Goal: Check status: Check status

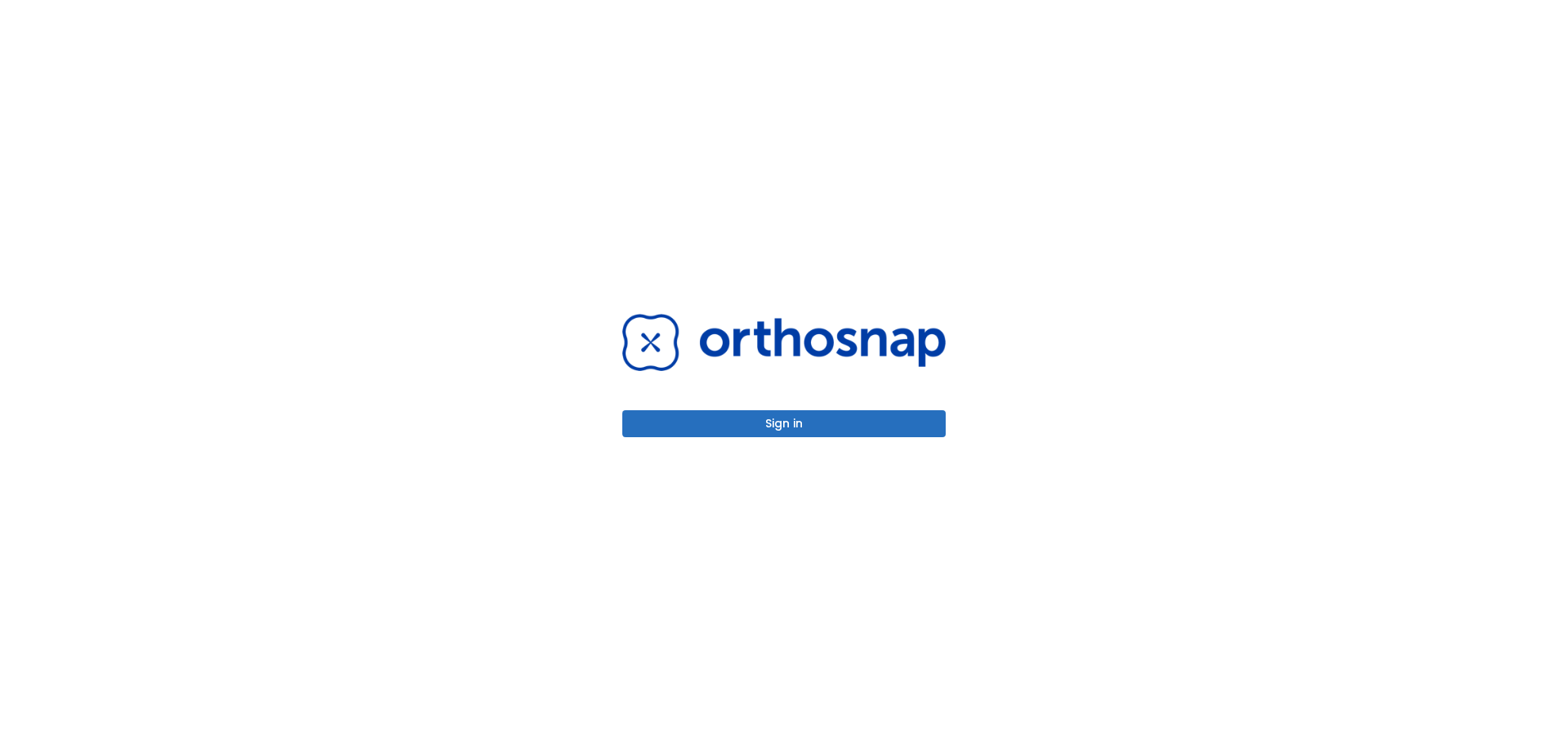
click at [769, 425] on button "Sign in" at bounding box center [784, 423] width 324 height 27
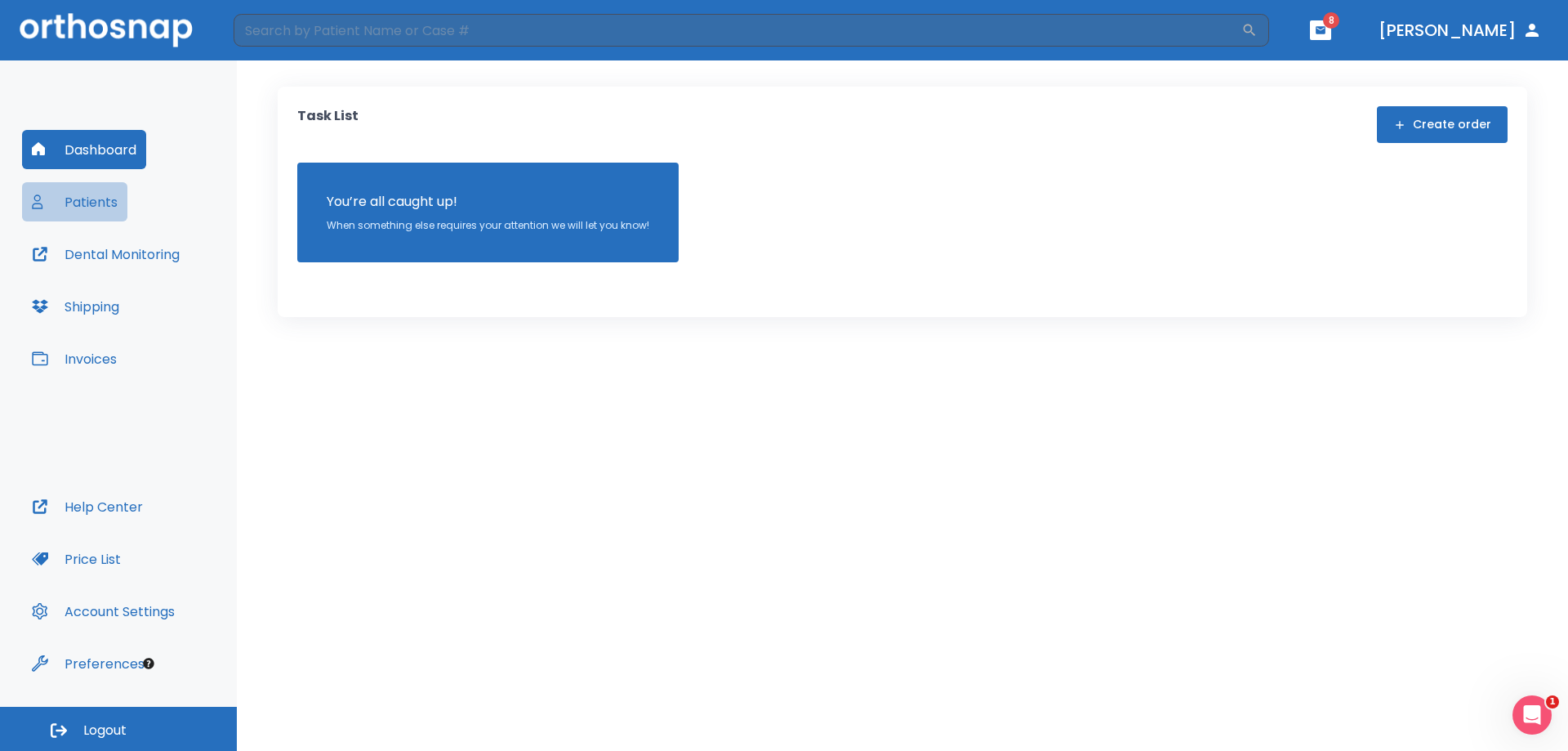
click at [84, 195] on button "Patients" at bounding box center [74, 201] width 105 height 39
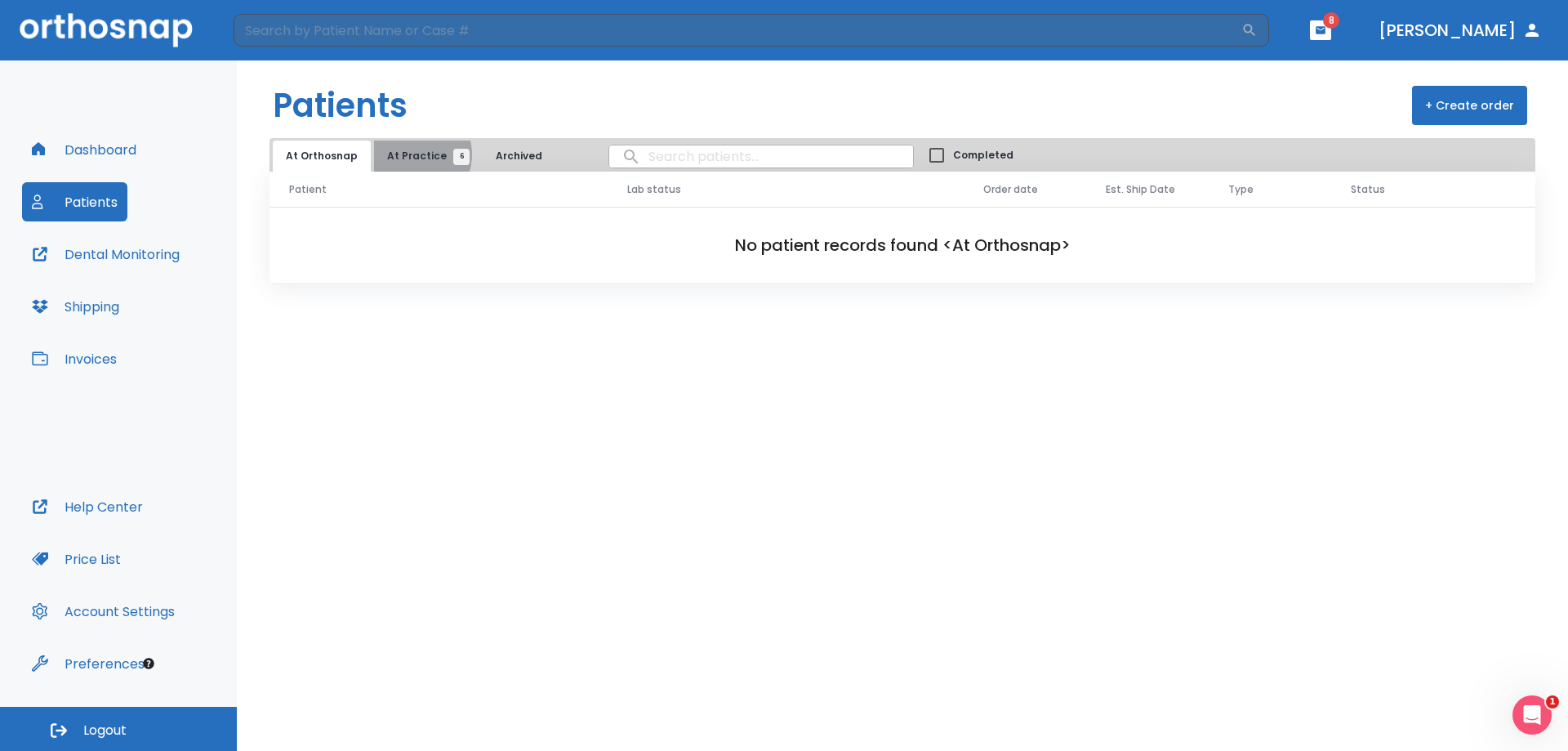
click at [406, 155] on span "At Practice 6" at bounding box center [424, 156] width 74 height 14
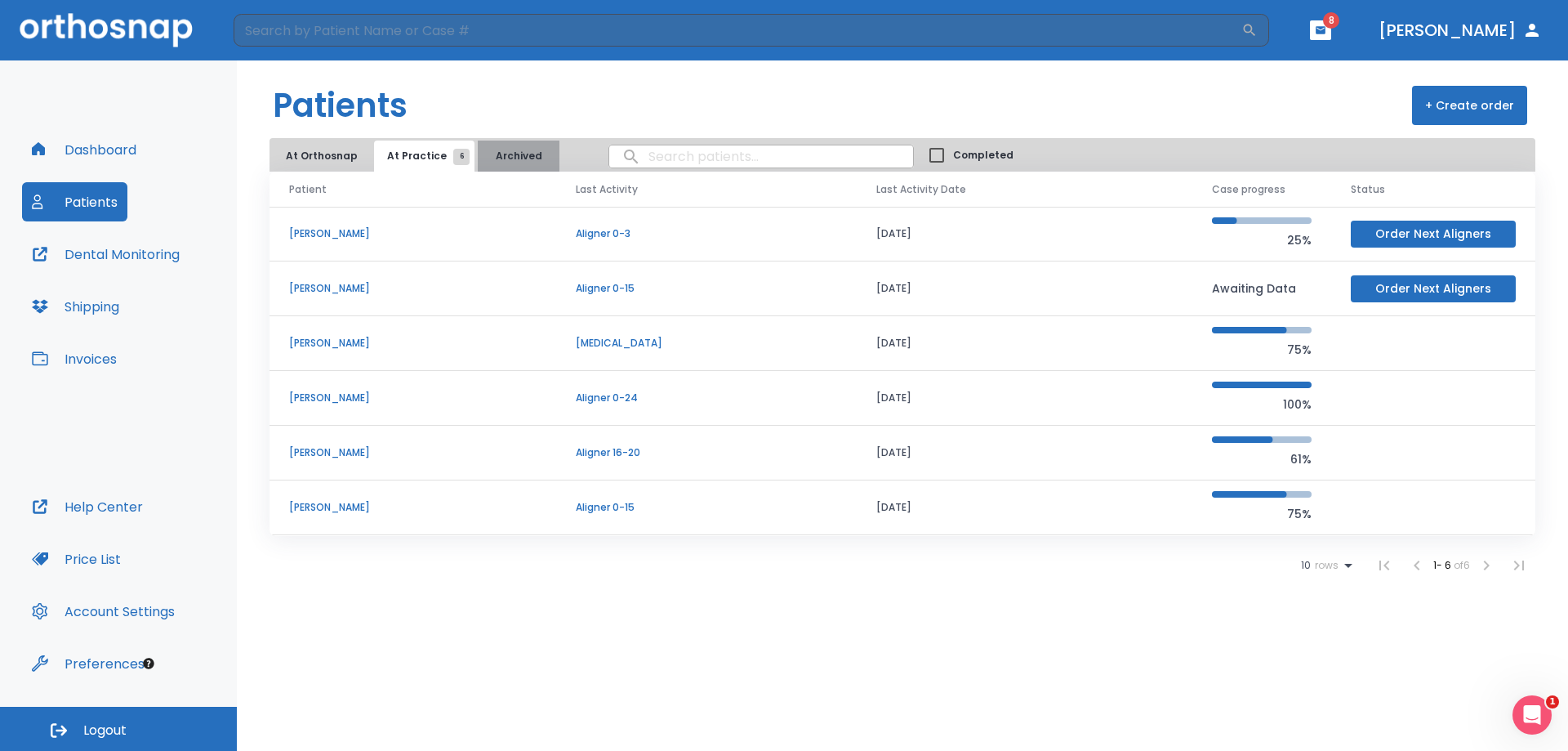
click at [495, 154] on button "Archived" at bounding box center [518, 156] width 81 height 31
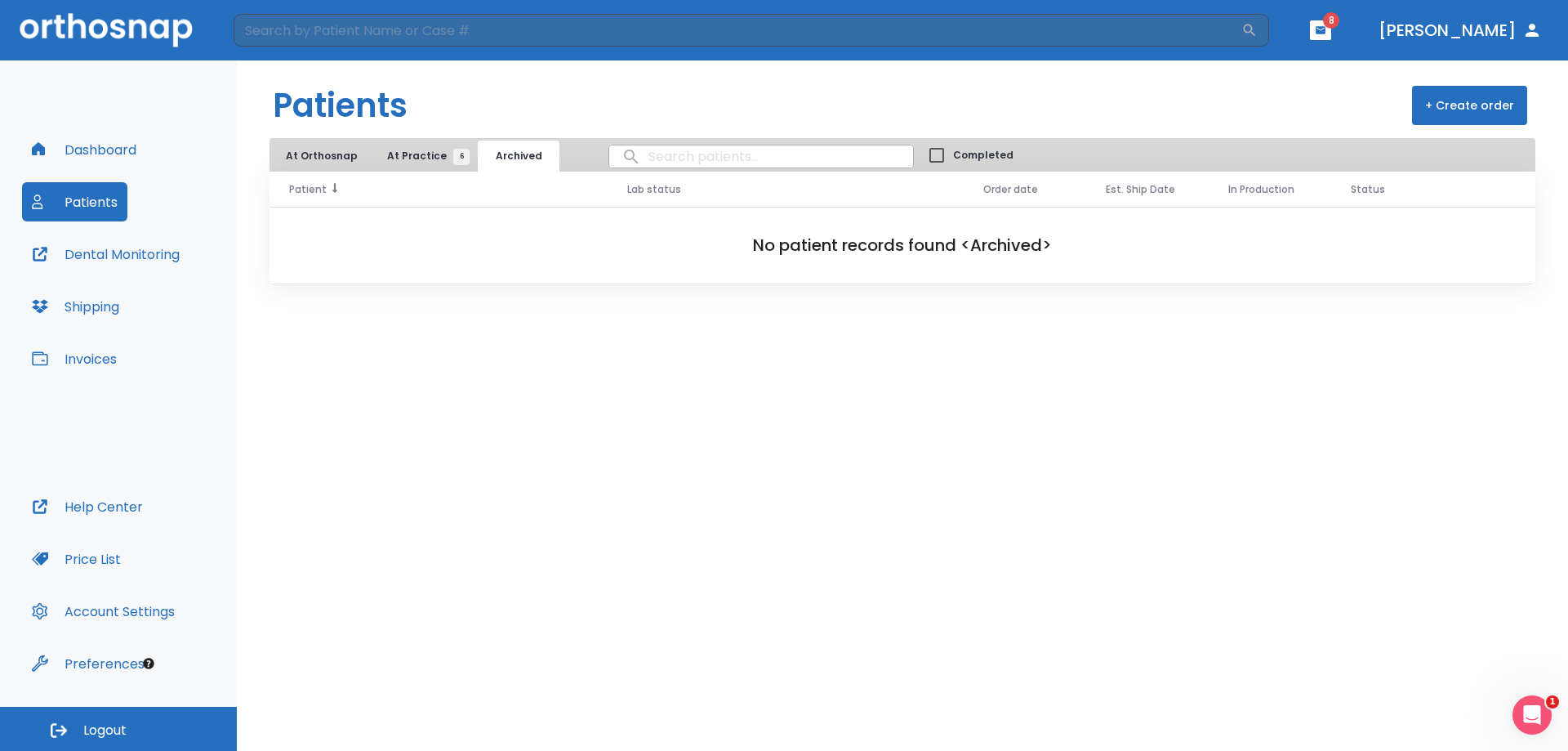
click at [298, 185] on span "Patient" at bounding box center [308, 189] width 38 height 14
click at [953, 151] on span "Completed" at bounding box center [983, 155] width 61 height 14
click at [921, 151] on input "Completed" at bounding box center [937, 156] width 33 height 33
click at [953, 151] on span "Completed" at bounding box center [983, 155] width 61 height 14
click at [921, 151] on input "Completed" at bounding box center [937, 156] width 33 height 33
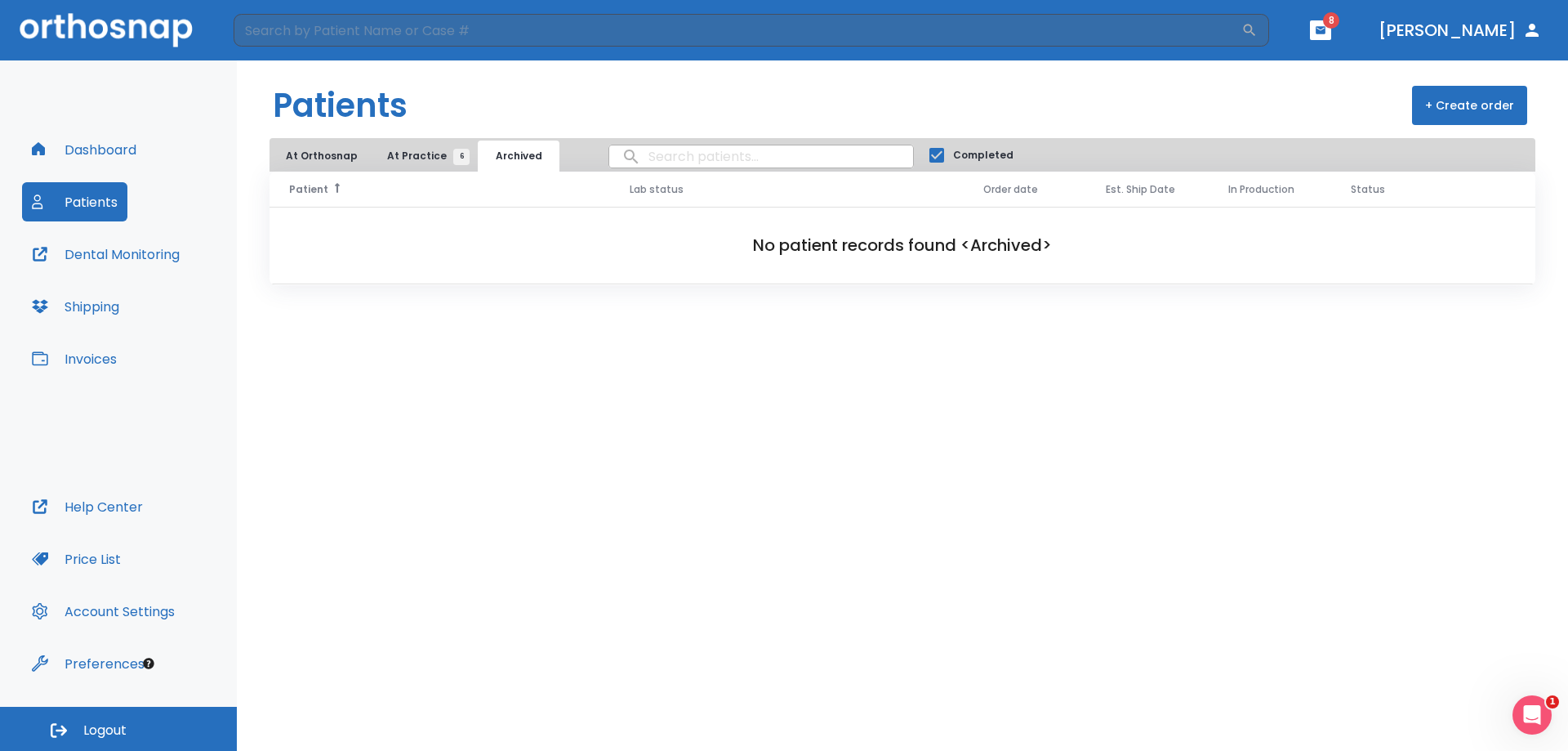
checkbox input "false"
click at [80, 195] on button "Patients" at bounding box center [74, 201] width 105 height 39
click at [453, 157] on span "6" at bounding box center [461, 157] width 16 height 16
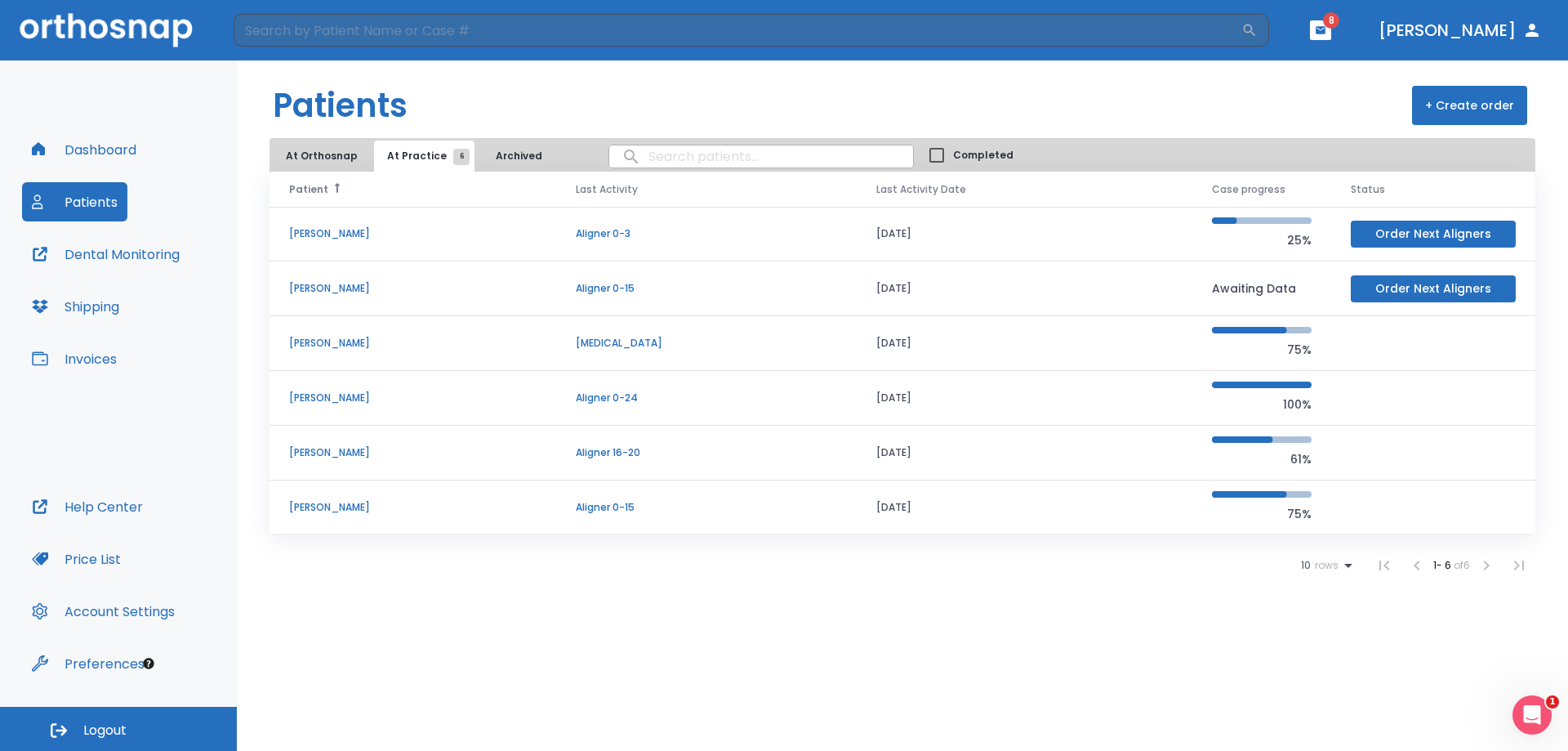
click at [1339, 27] on span "8" at bounding box center [1331, 21] width 16 height 16
click at [1339, 17] on span "8" at bounding box center [1331, 21] width 16 height 16
click at [1326, 31] on icon "button" at bounding box center [1320, 30] width 10 height 7
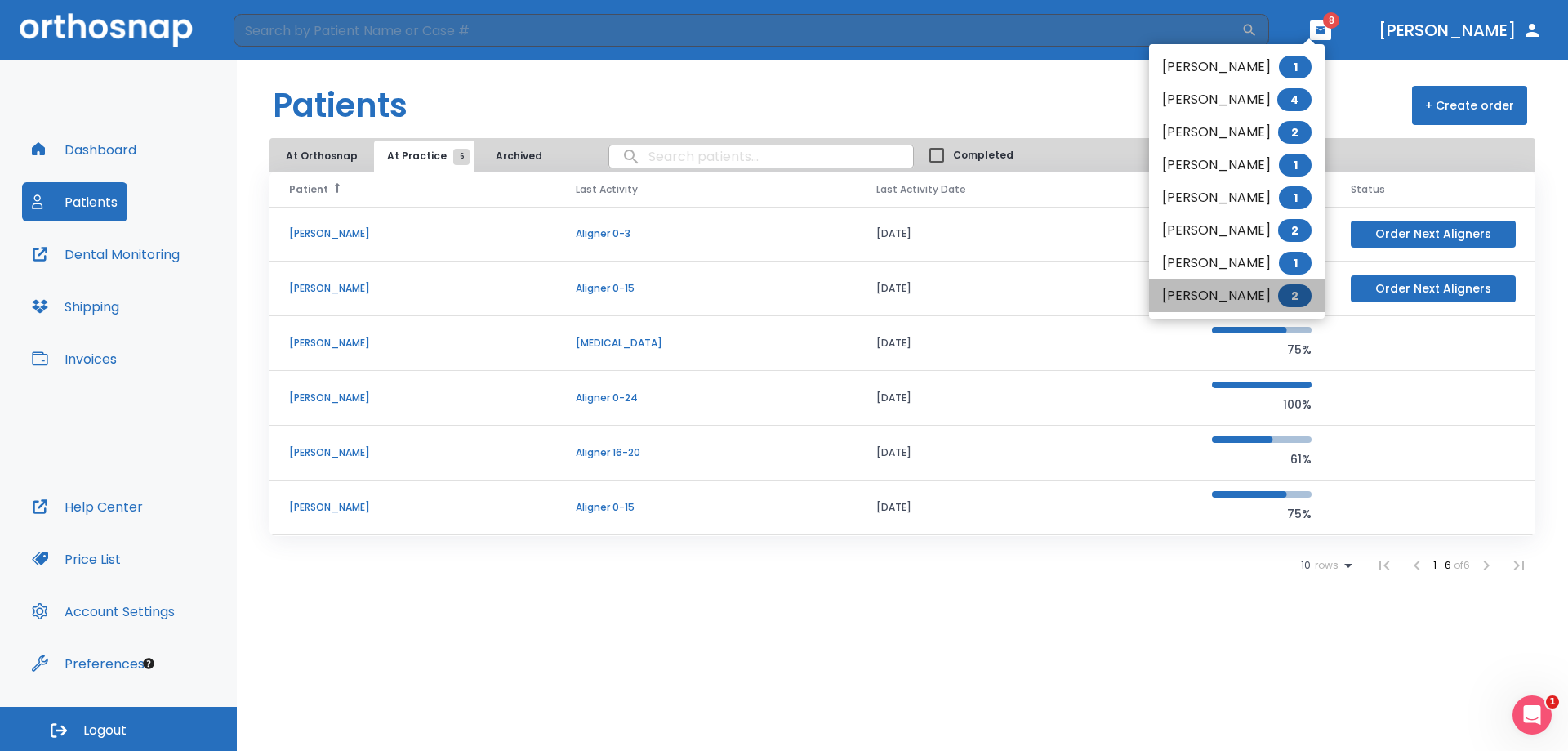
click at [1311, 290] on span "2" at bounding box center [1294, 295] width 33 height 23
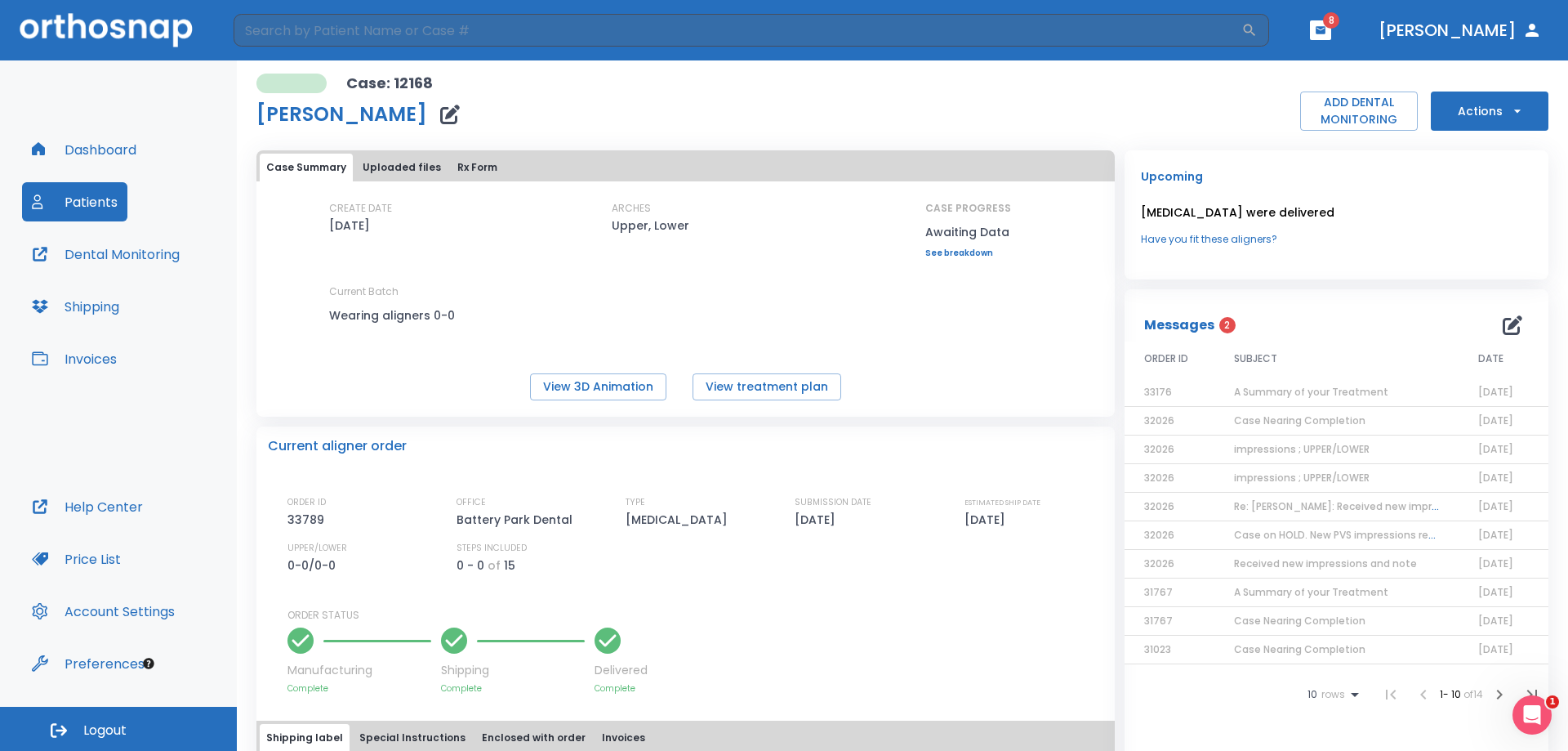
click at [1339, 25] on span "8" at bounding box center [1331, 21] width 16 height 16
click at [1326, 30] on icon "button" at bounding box center [1320, 30] width 10 height 7
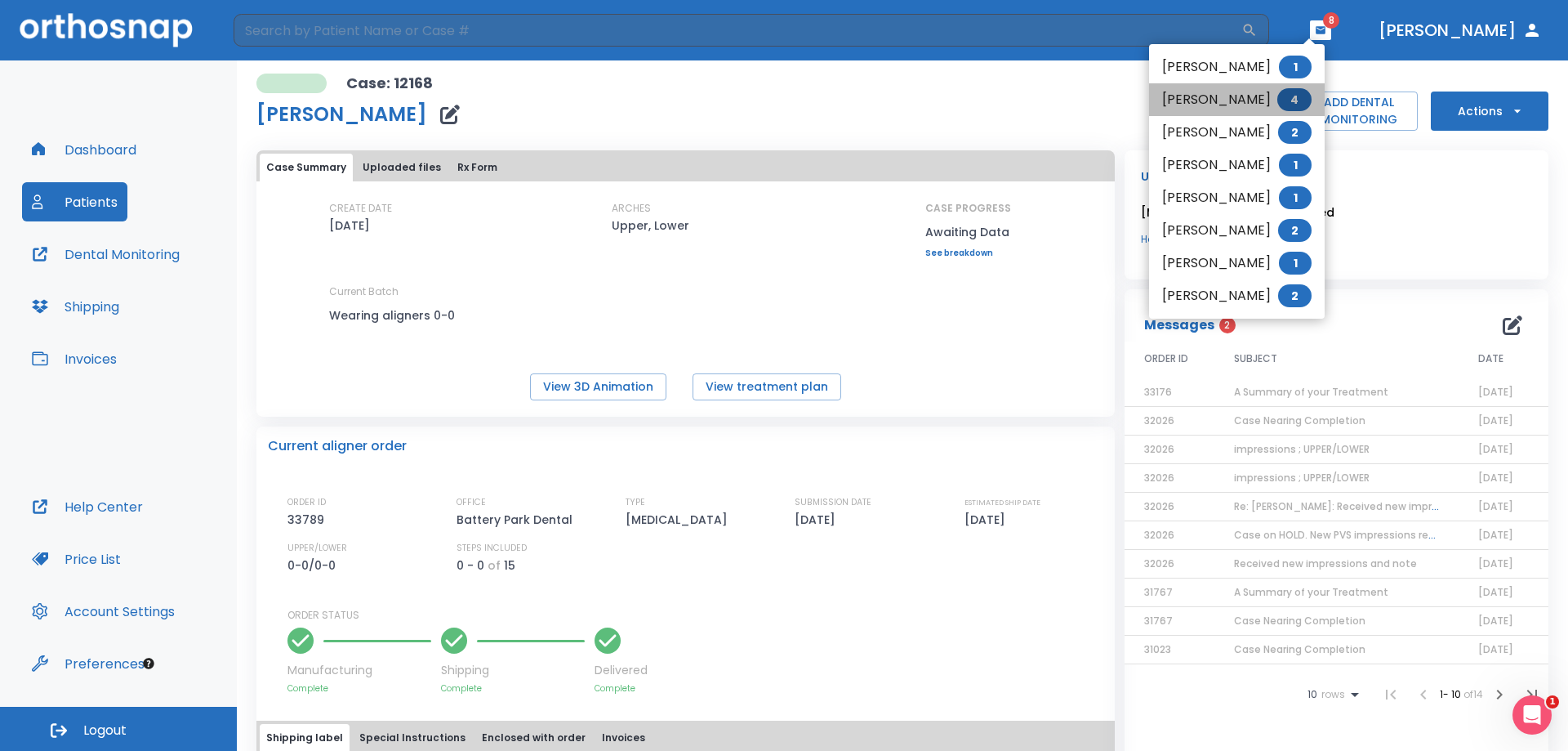
click at [1224, 99] on li "Roza Sheehan 4" at bounding box center [1236, 100] width 175 height 33
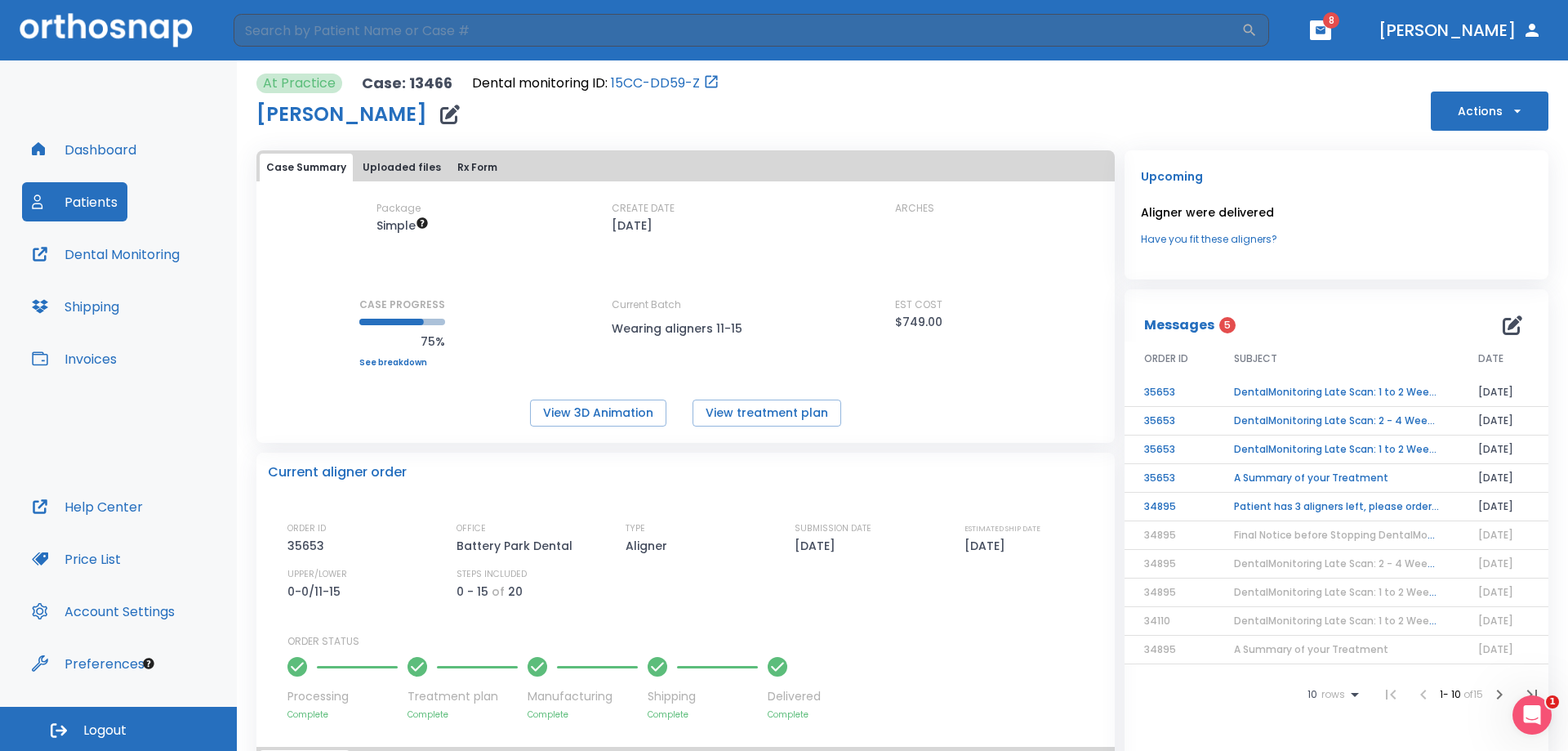
click at [1329, 392] on td "DentalMonitoring Late Scan: 1 to 2 Weeks Notification" at bounding box center [1337, 393] width 244 height 29
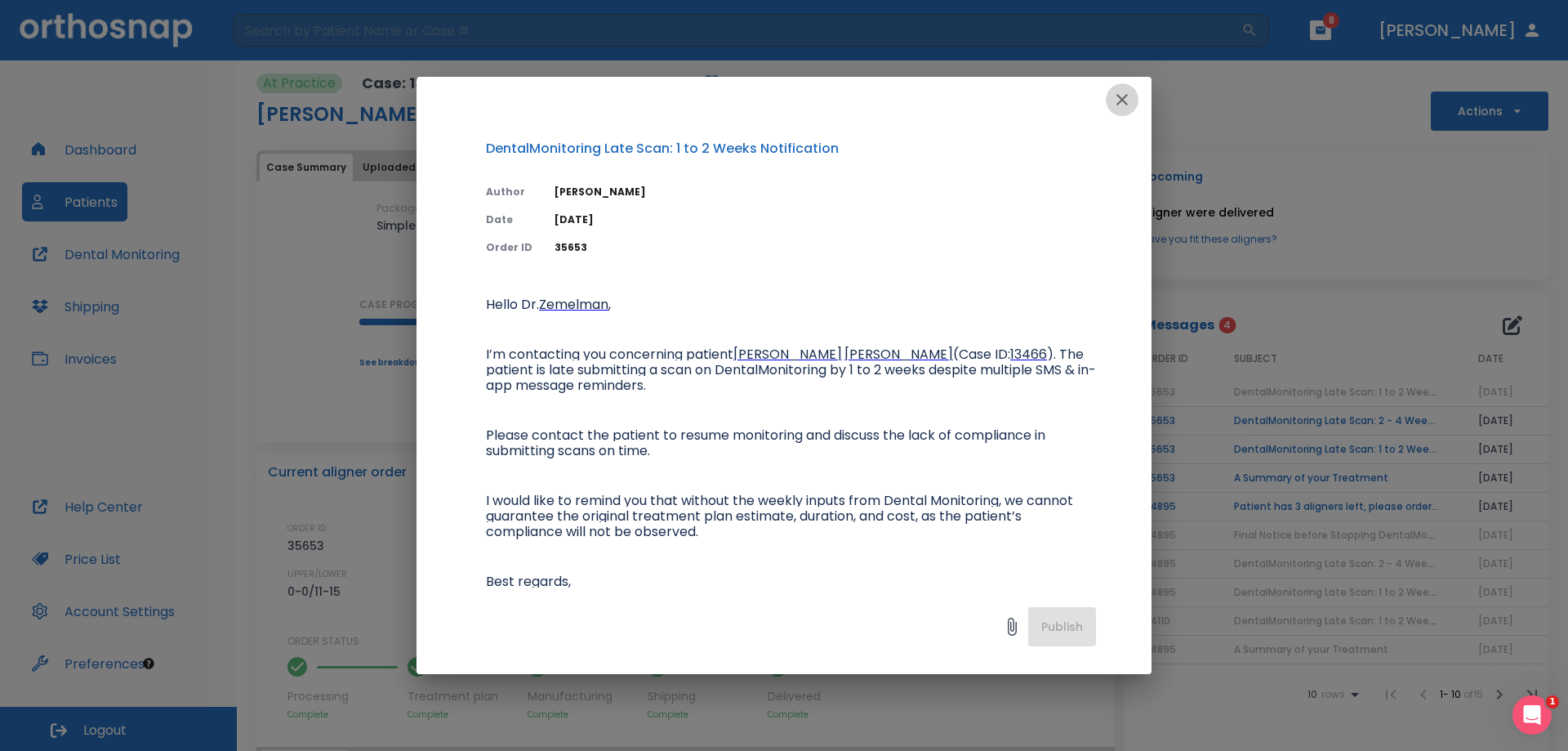
click at [1123, 97] on icon "button" at bounding box center [1121, 100] width 12 height 12
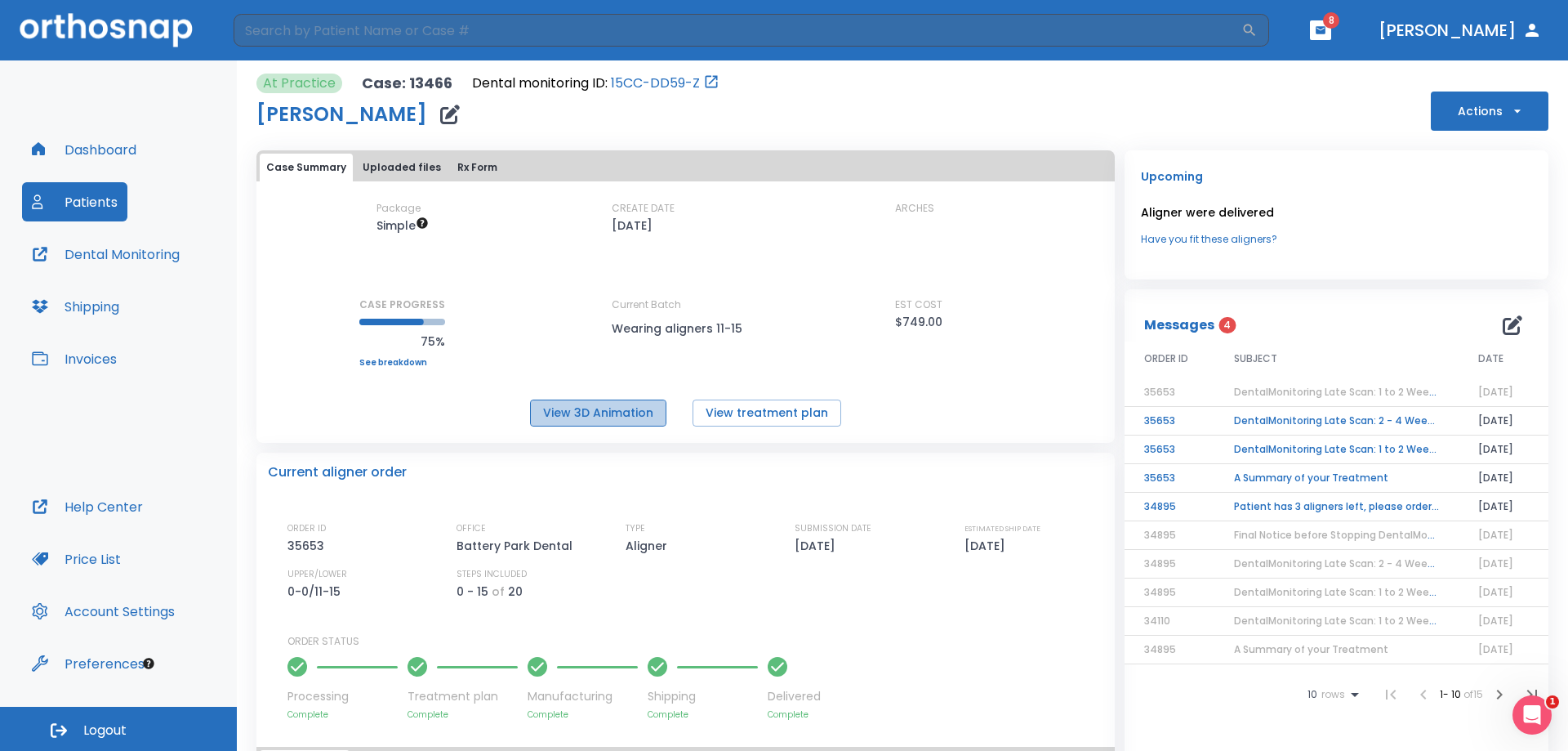
click at [598, 414] on button "View 3D Animation" at bounding box center [598, 414] width 137 height 27
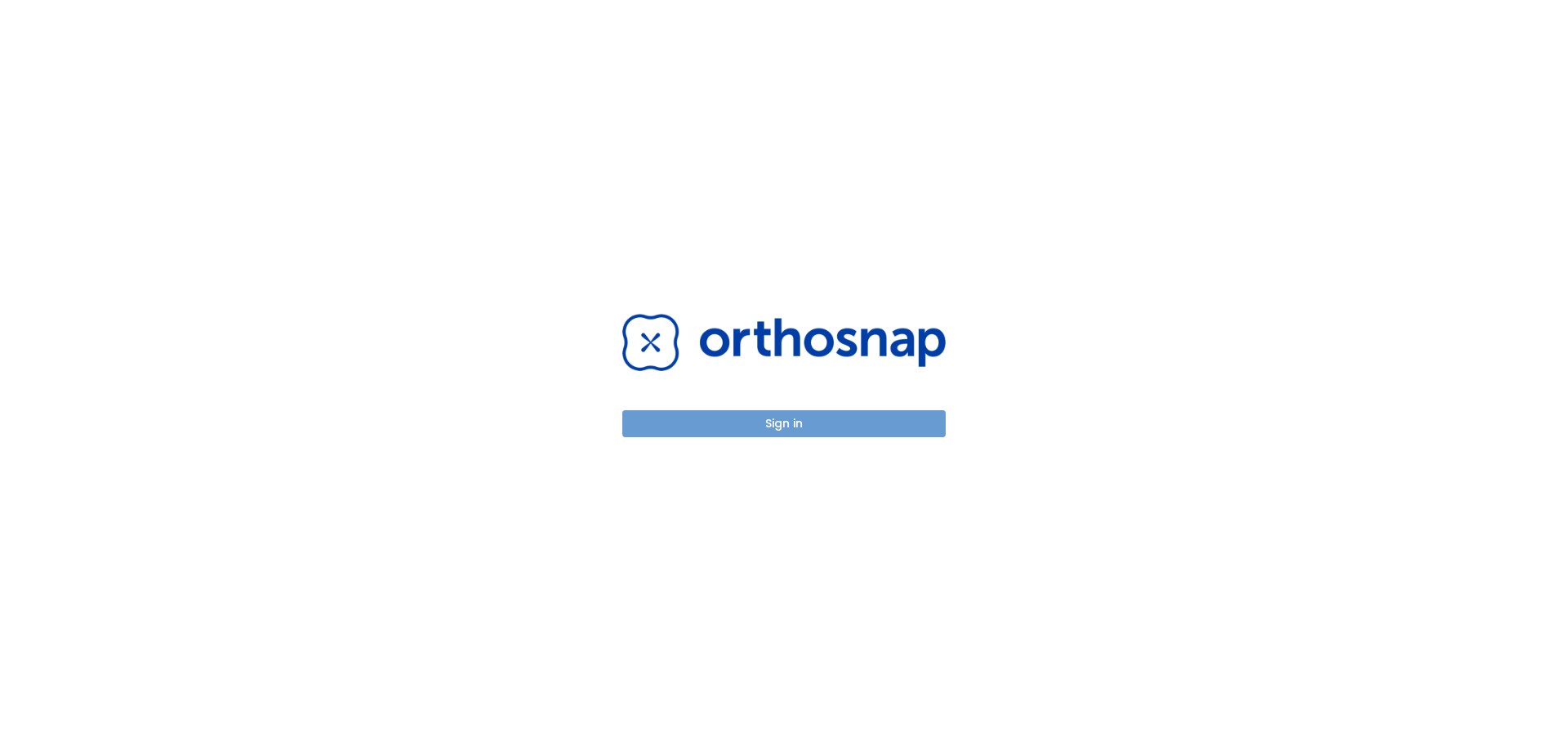
click at [720, 417] on button "Sign in" at bounding box center [784, 423] width 324 height 27
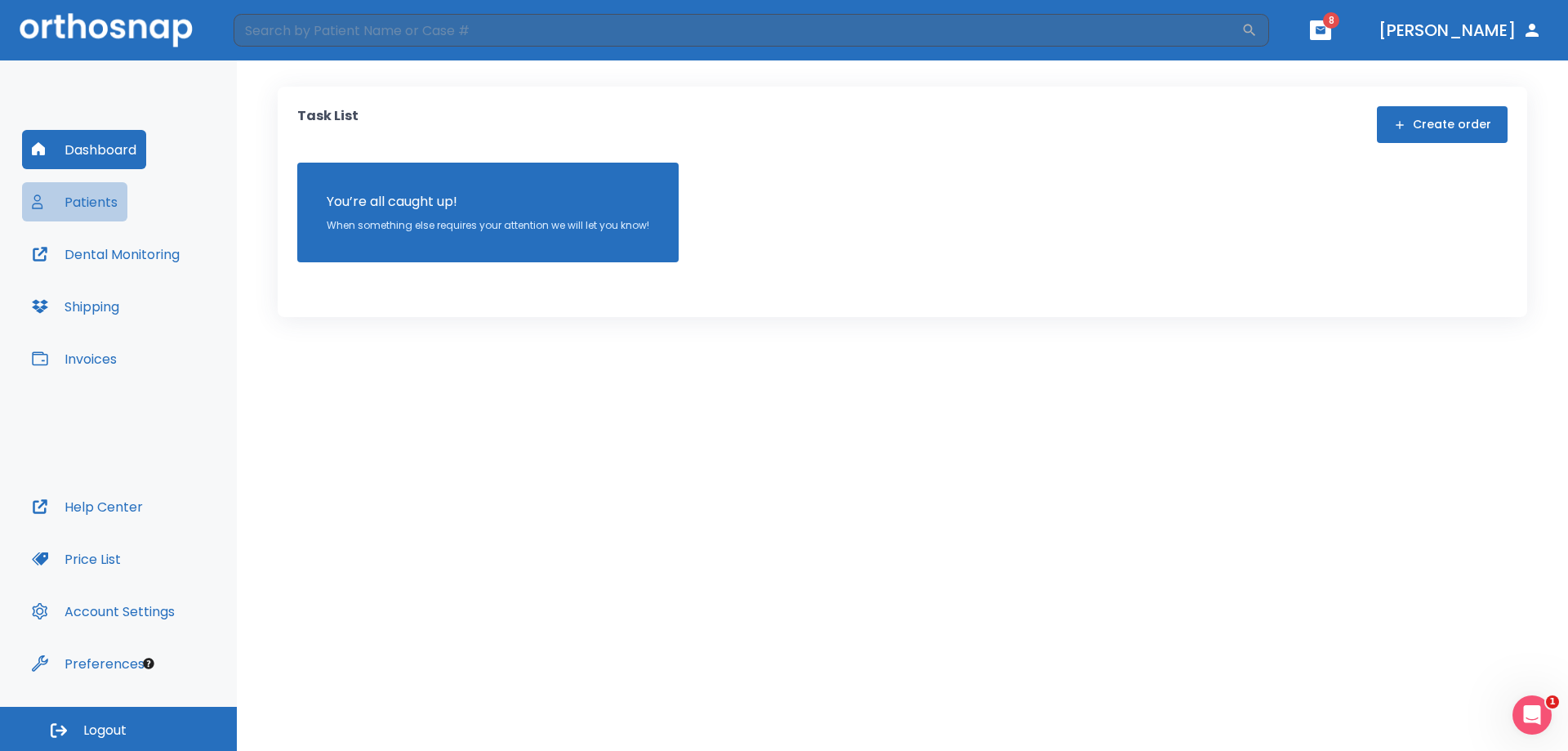
click at [105, 198] on button "Patients" at bounding box center [74, 201] width 105 height 39
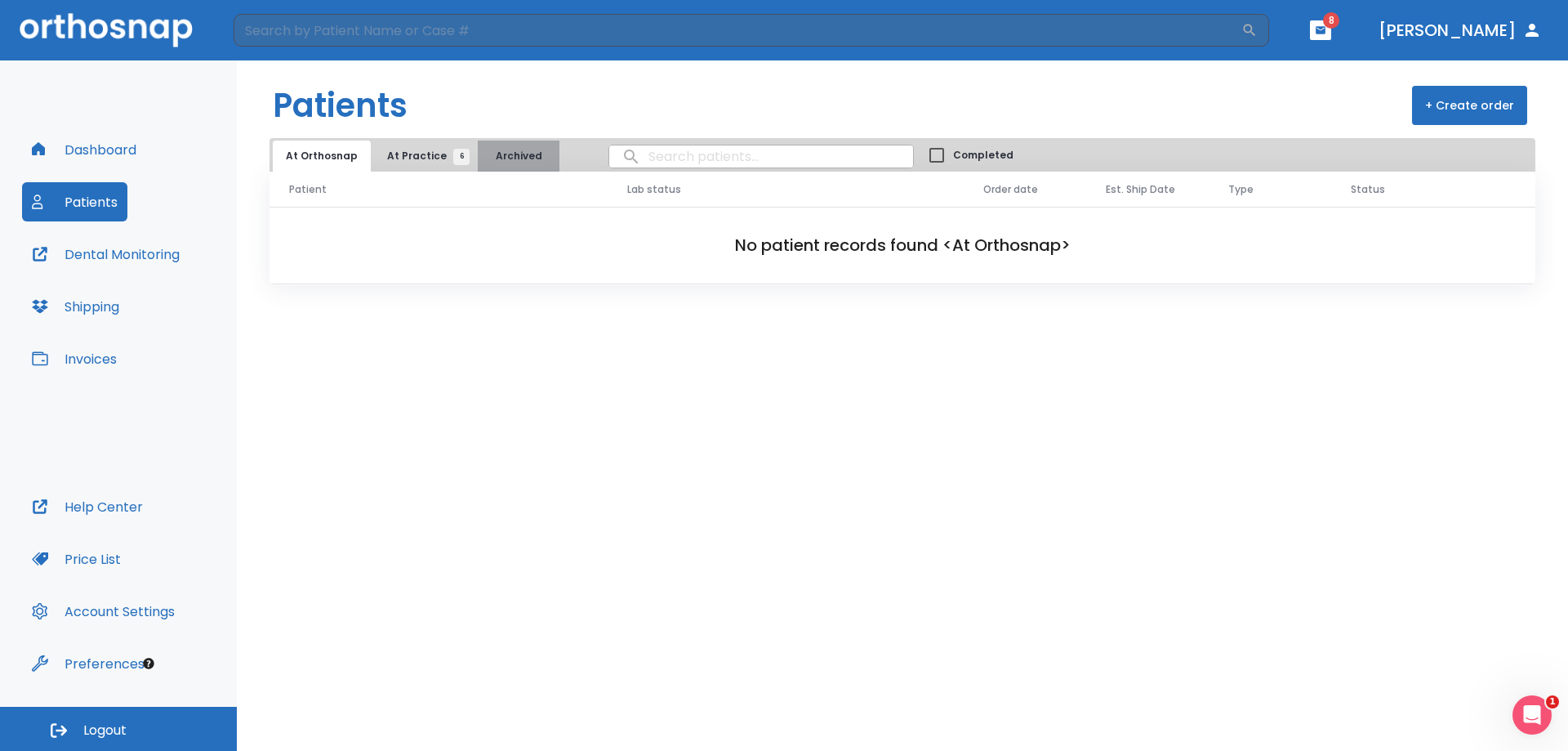
click at [505, 151] on button "Archived" at bounding box center [518, 156] width 81 height 31
click at [413, 151] on span "At Practice 6" at bounding box center [424, 156] width 74 height 14
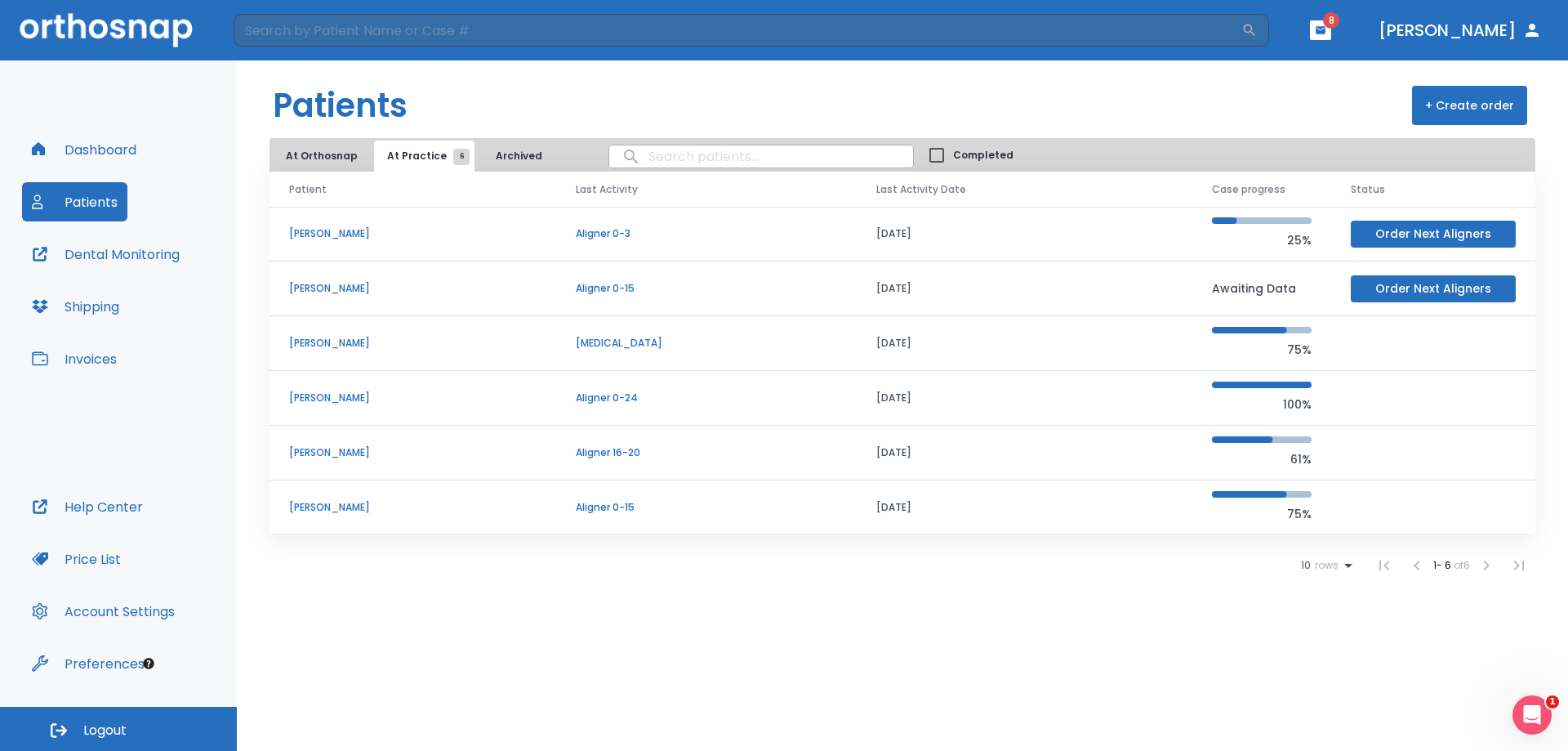
click at [368, 229] on p "[PERSON_NAME]" at bounding box center [413, 233] width 248 height 14
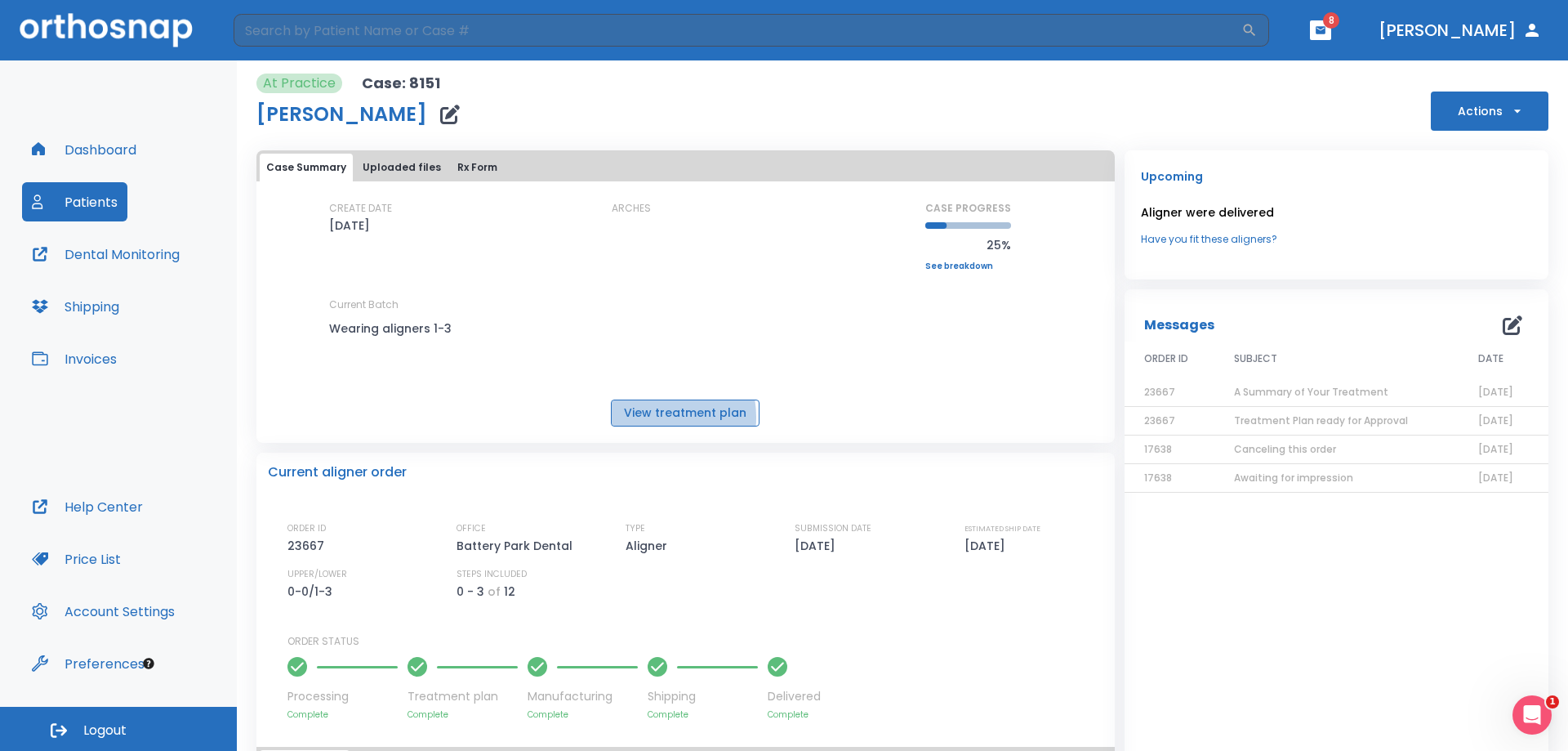
click at [647, 417] on button "View treatment plan" at bounding box center [685, 414] width 148 height 27
click at [90, 192] on button "Patients" at bounding box center [74, 201] width 105 height 39
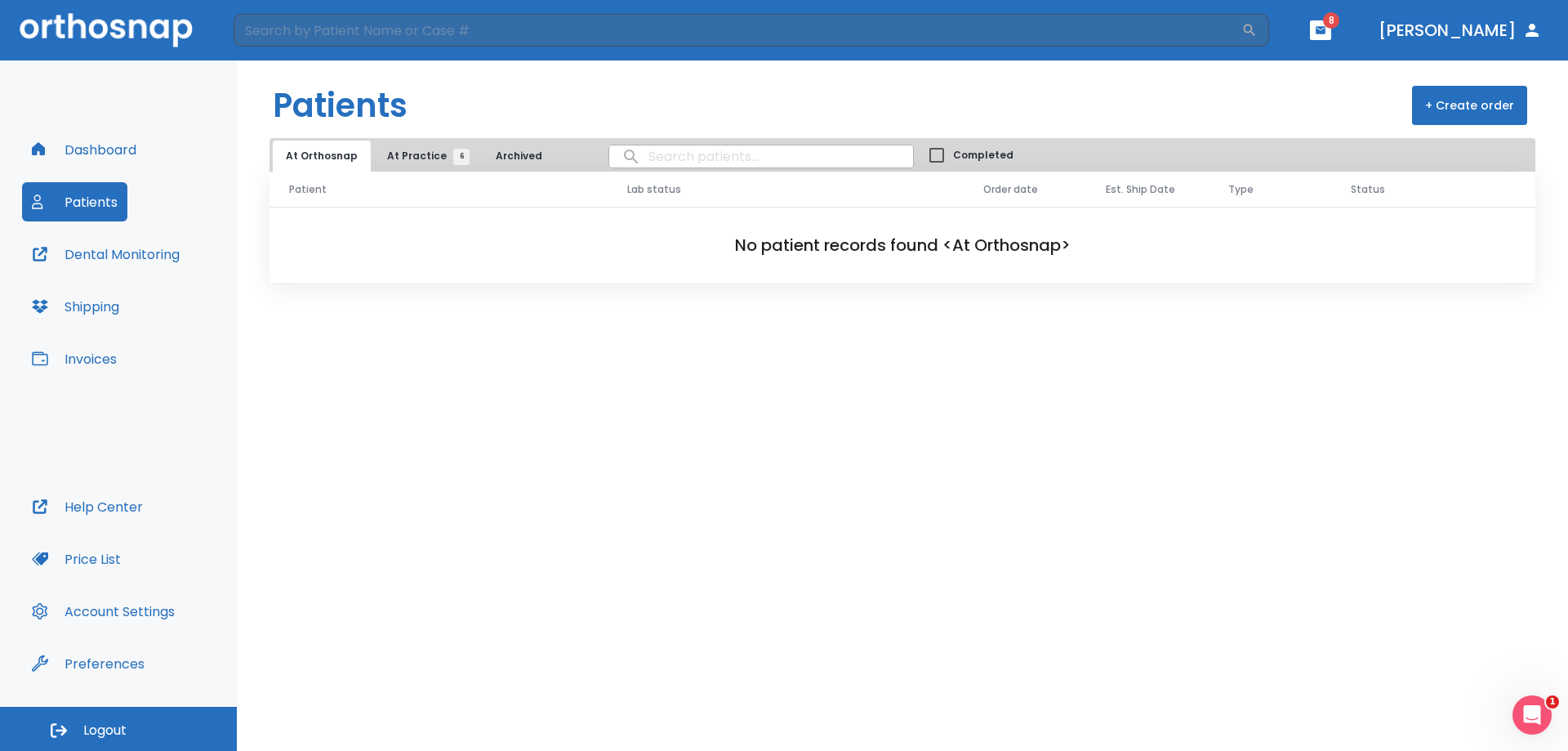
click at [408, 160] on span "At Practice 6" at bounding box center [424, 156] width 74 height 14
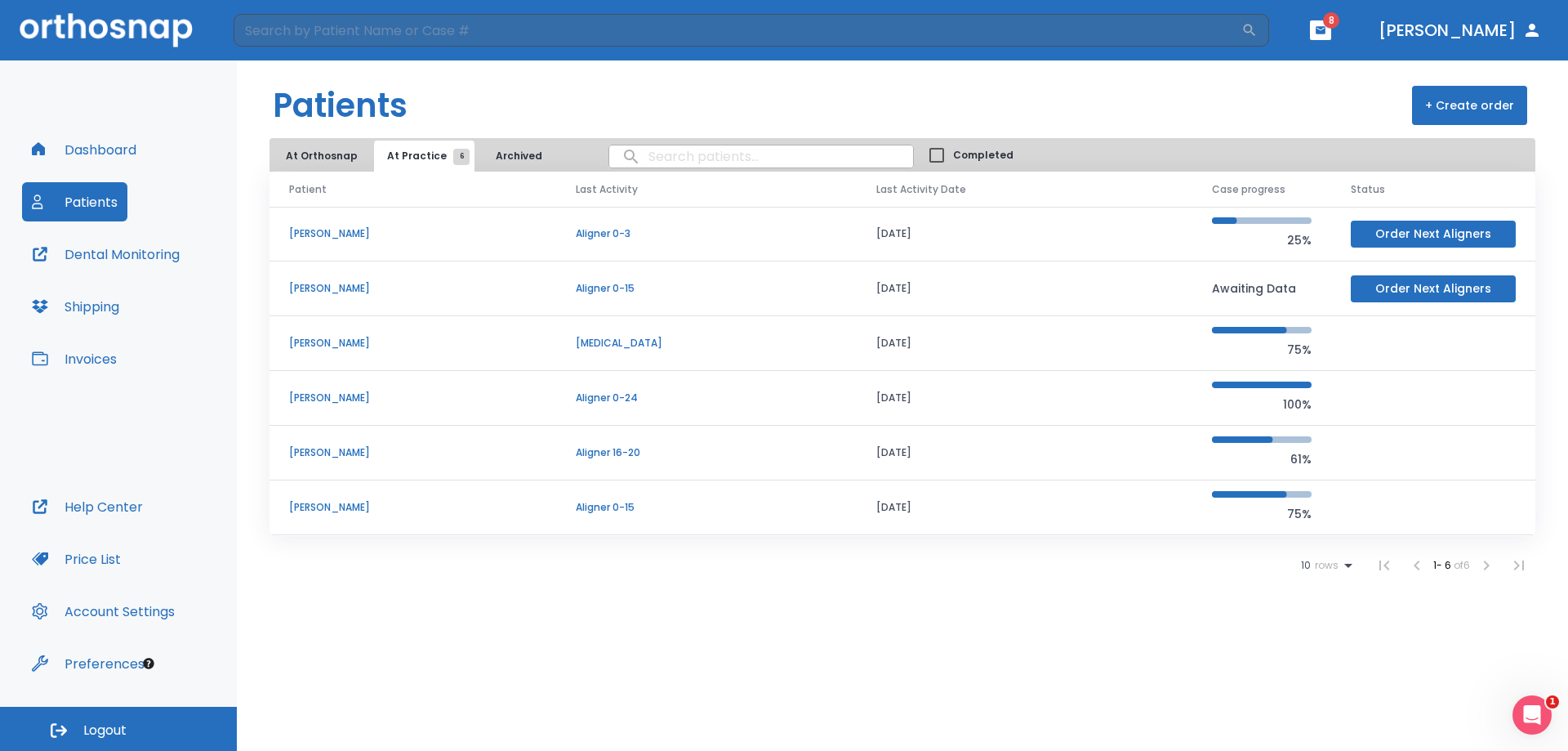
click at [362, 346] on p "[PERSON_NAME]" at bounding box center [413, 343] width 248 height 14
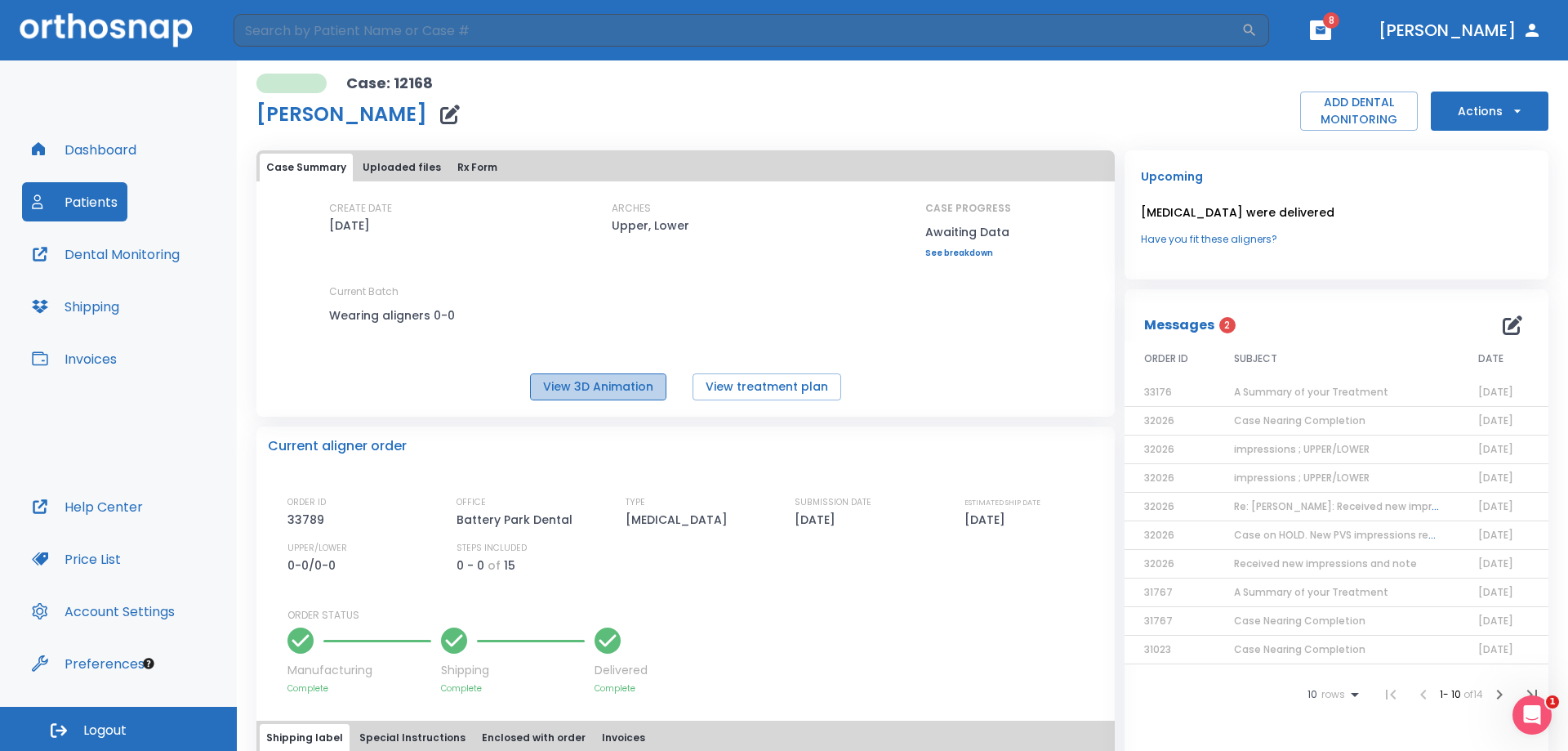
click at [618, 389] on button "View 3D Animation" at bounding box center [598, 387] width 137 height 27
